Goal: Download file/media: Download file/media

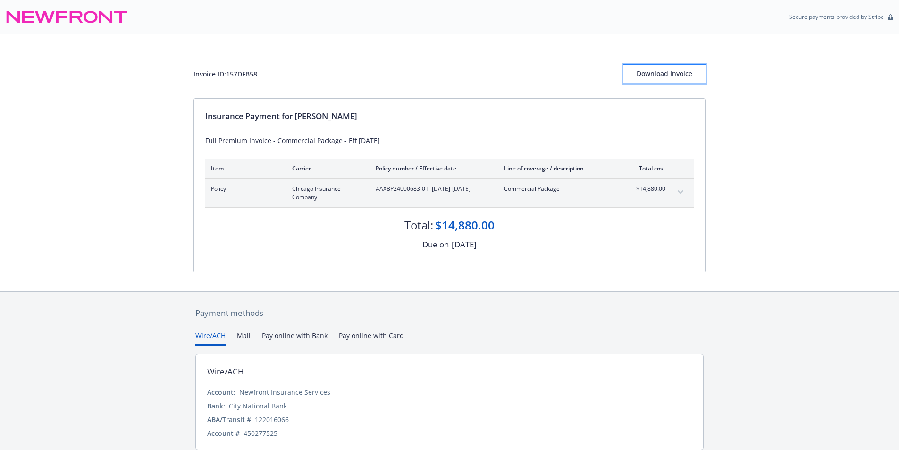
click at [659, 70] on div "Download Invoice" at bounding box center [664, 74] width 83 height 18
click at [651, 75] on div "Download Invoice" at bounding box center [664, 74] width 83 height 18
